Goal: Task Accomplishment & Management: Manage account settings

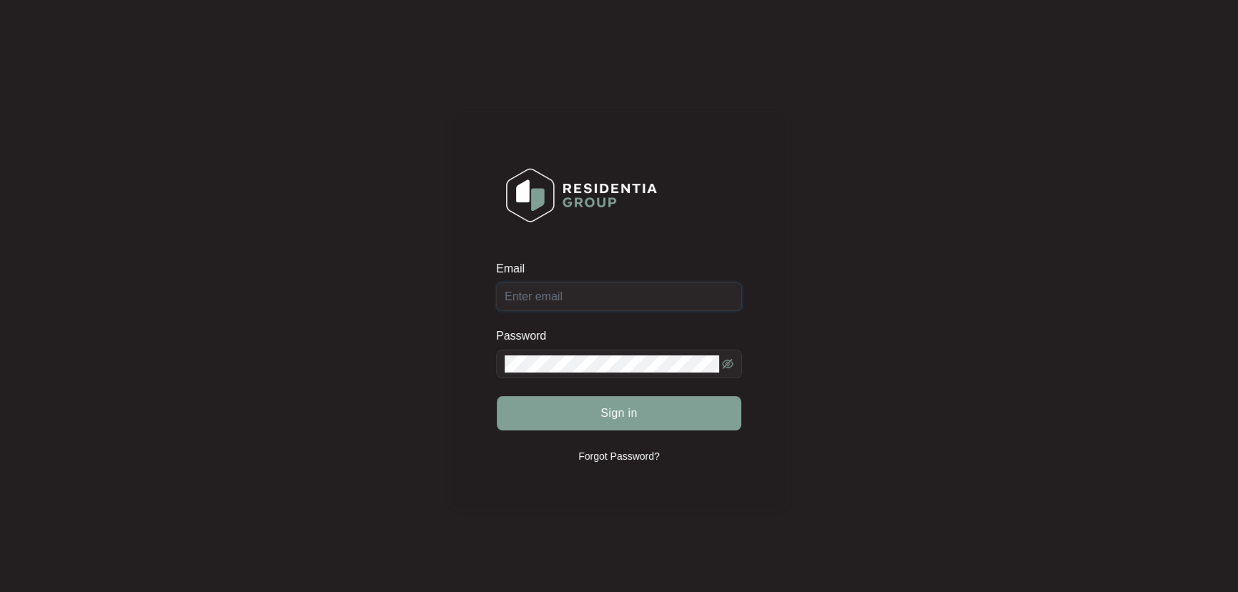
type input "[EMAIL_ADDRESS][DOMAIN_NAME]"
click at [632, 418] on div "Sign in" at bounding box center [619, 413] width 246 height 36
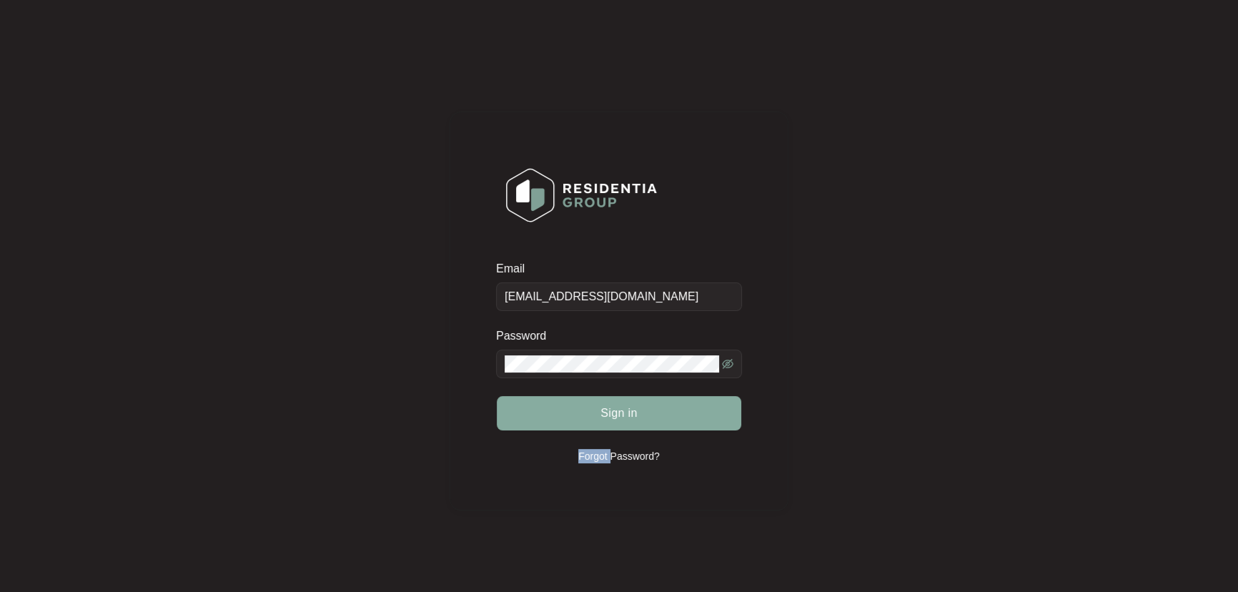
click at [629, 415] on span "Sign in" at bounding box center [619, 413] width 37 height 17
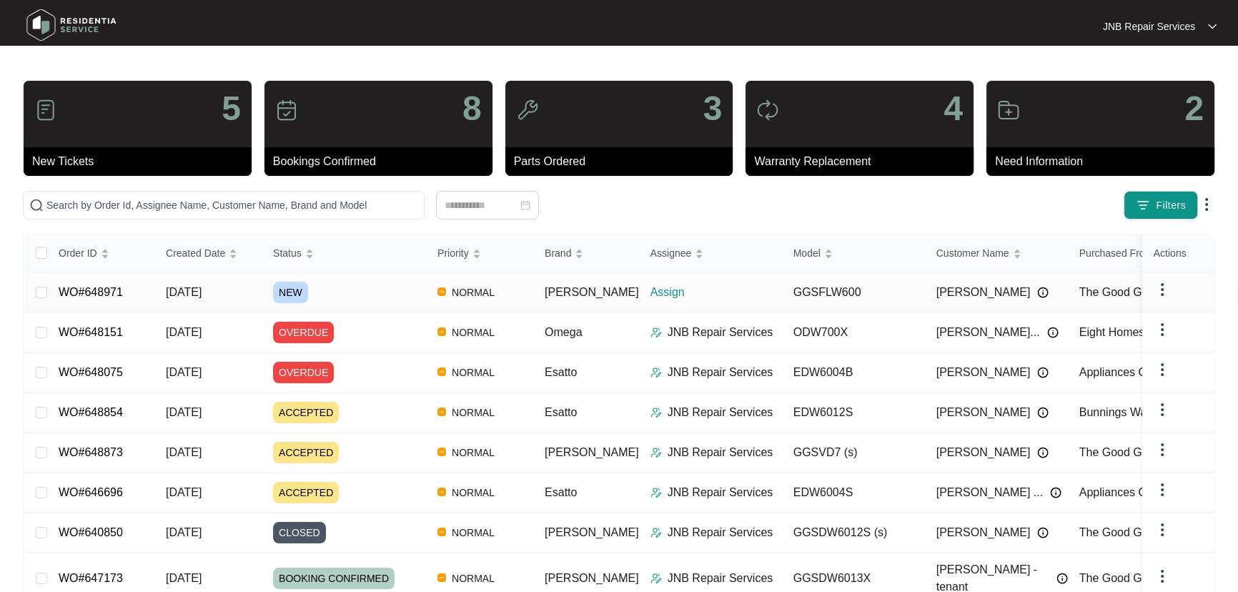
click at [202, 286] on span "[DATE]" at bounding box center [184, 292] width 36 height 12
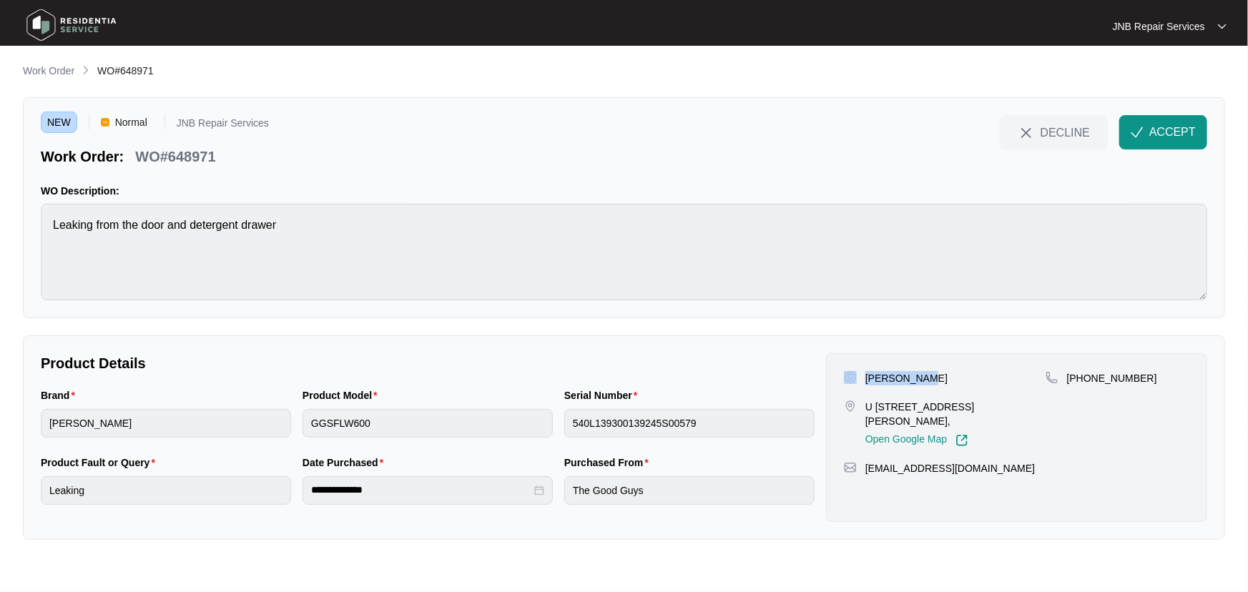
drag, startPoint x: 937, startPoint y: 379, endPoint x: 856, endPoint y: 379, distance: 80.8
click at [856, 379] on div "Patina Yang" at bounding box center [945, 378] width 202 height 14
copy div "Patina Yang"
drag, startPoint x: 1137, startPoint y: 378, endPoint x: 1085, endPoint y: 380, distance: 52.9
click at [1085, 380] on div "+61415725920" at bounding box center [1117, 378] width 144 height 14
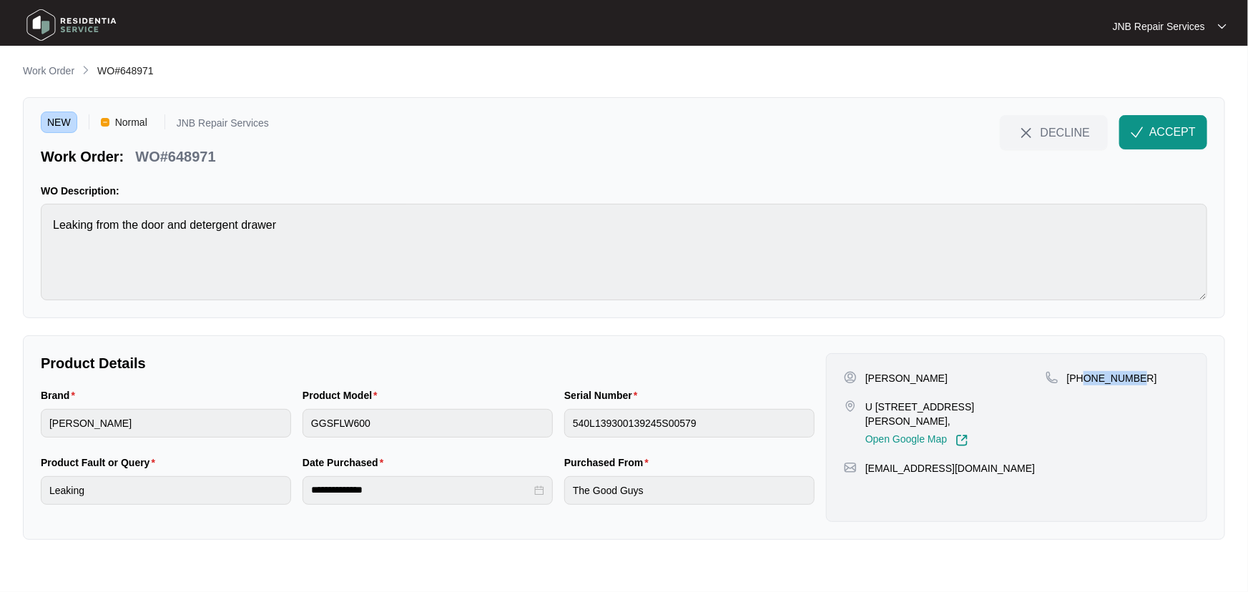
copy p "415725920"
drag, startPoint x: 1042, startPoint y: 407, endPoint x: 862, endPoint y: 405, distance: 179.5
click at [862, 405] on div "U 310 8 wellington rd Box hill Vic 3128, Open Google Map" at bounding box center [945, 423] width 202 height 47
copy p "U 310 8 wellington rd Box hill Vic 3128,"
click at [300, 427] on div "Product Model GGSFLW600" at bounding box center [428, 420] width 262 height 67
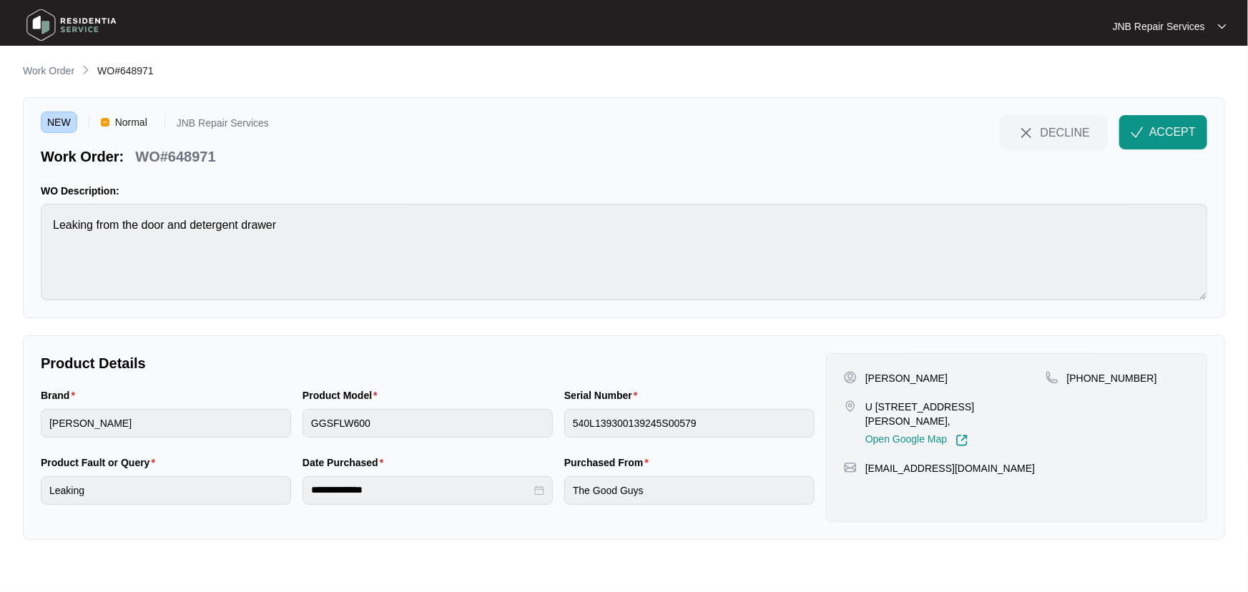
click at [559, 432] on div "Serial Number 540L139300139245S00579" at bounding box center [689, 420] width 262 height 67
click at [26, 229] on div "NEW Normal JNB Repair Services Work Order: WO#648971 DECLINE ACCEPT WO Descript…" at bounding box center [624, 207] width 1202 height 221
drag, startPoint x: 1158, startPoint y: 134, endPoint x: 1031, endPoint y: 144, distance: 127.7
click at [1158, 134] on span "ACCEPT" at bounding box center [1172, 132] width 46 height 17
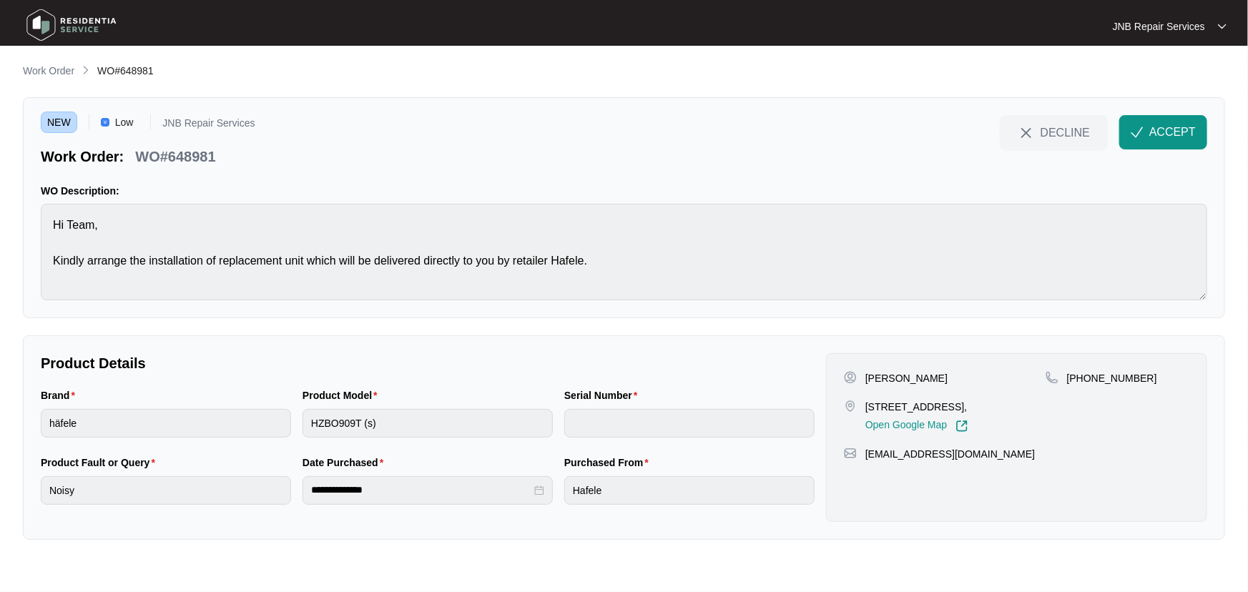
drag, startPoint x: 915, startPoint y: 381, endPoint x: 868, endPoint y: 383, distance: 47.2
click at [868, 383] on div "[PERSON_NAME]" at bounding box center [945, 378] width 202 height 14
copy p "[PERSON_NAME]"
drag, startPoint x: 899, startPoint y: 421, endPoint x: 866, endPoint y: 405, distance: 36.8
click at [866, 405] on p "[STREET_ADDRESS]," at bounding box center [916, 407] width 103 height 14
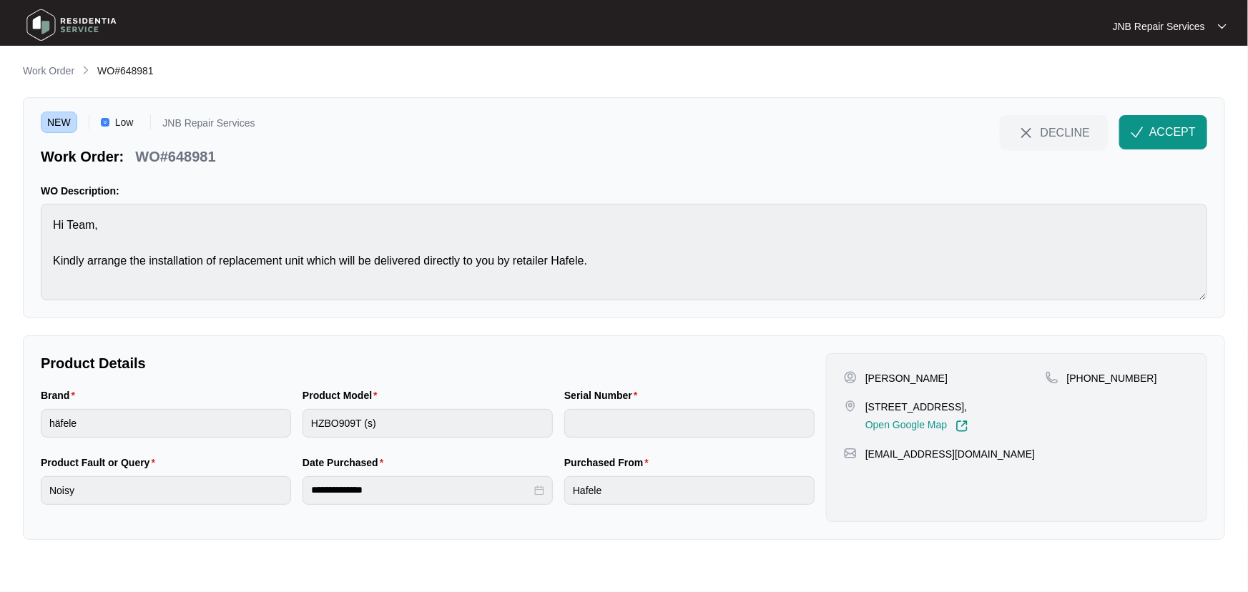
copy p "[STREET_ADDRESS],"
drag, startPoint x: 1137, startPoint y: 373, endPoint x: 1085, endPoint y: 378, distance: 52.4
click at [1085, 378] on div "[PHONE_NUMBER]" at bounding box center [1117, 378] width 144 height 14
copy p "419515834"
drag, startPoint x: 896, startPoint y: 419, endPoint x: 870, endPoint y: 403, distance: 30.8
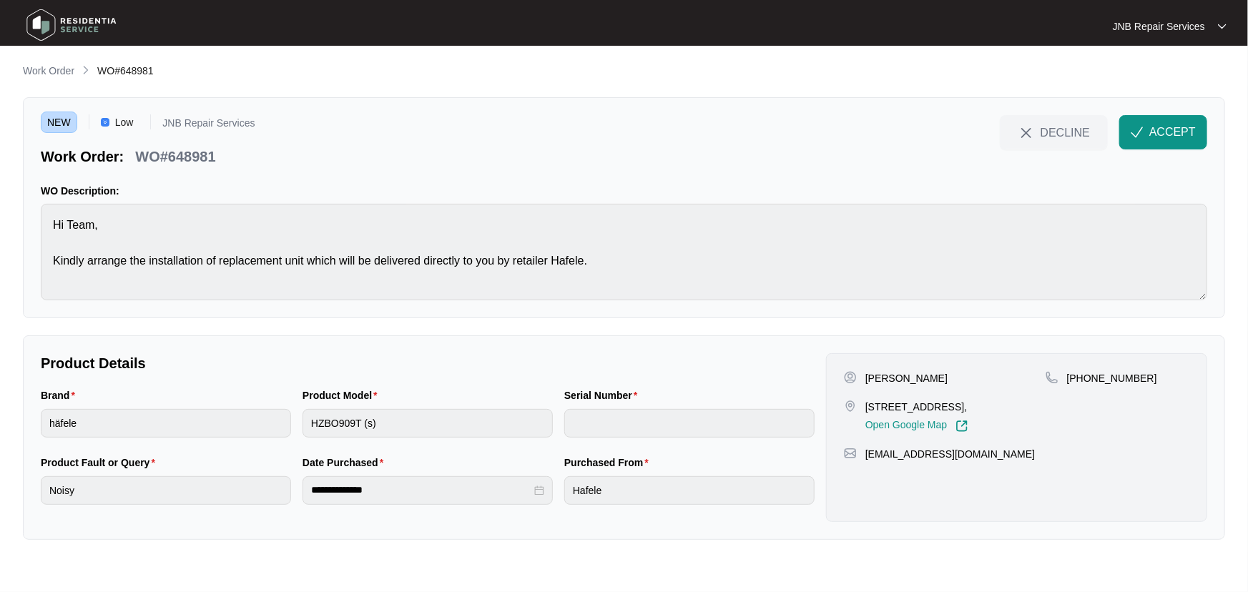
click at [893, 414] on p "[STREET_ADDRESS]," at bounding box center [916, 407] width 103 height 14
click at [1180, 138] on span "ACCEPT" at bounding box center [1172, 132] width 46 height 17
